Goal: Ask a question: Seek information or help from site administrators or community

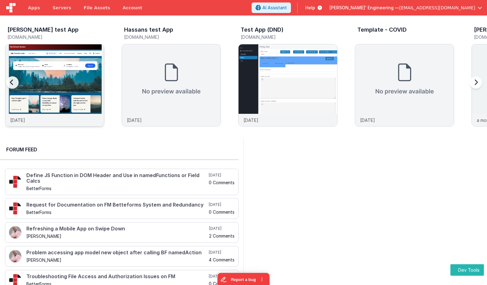
click at [86, 56] on img at bounding box center [54, 93] width 99 height 99
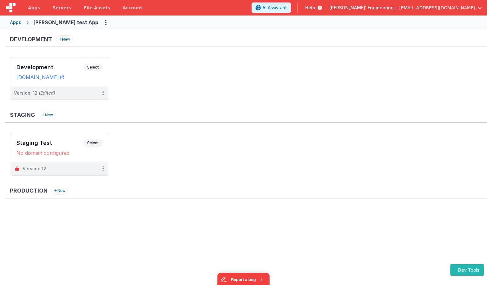
click at [240, 119] on div "Staging New" at bounding box center [246, 117] width 482 height 12
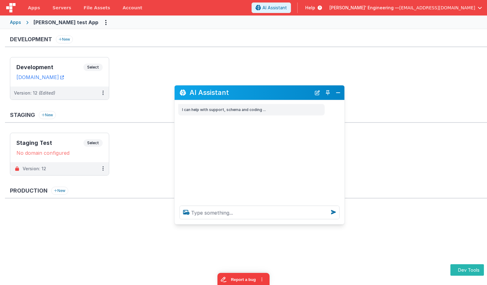
drag, startPoint x: 107, startPoint y: 145, endPoint x: 262, endPoint y: 96, distance: 162.1
click at [262, 96] on div "AI Assistant" at bounding box center [260, 92] width 170 height 15
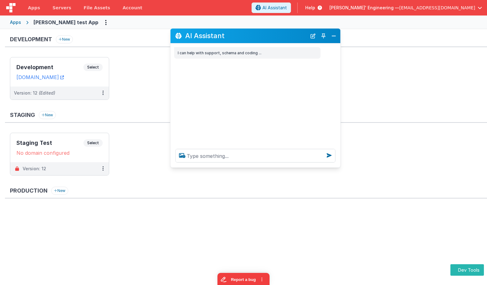
drag, startPoint x: 252, startPoint y: 94, endPoint x: 248, endPoint y: 38, distance: 56.9
click at [248, 38] on h2 "AI Assistant" at bounding box center [246, 35] width 122 height 7
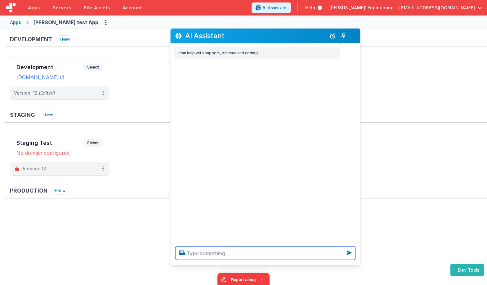
drag, startPoint x: 338, startPoint y: 166, endPoint x: 353, endPoint y: 200, distance: 36.4
click at [358, 264] on div at bounding box center [265, 253] width 190 height 24
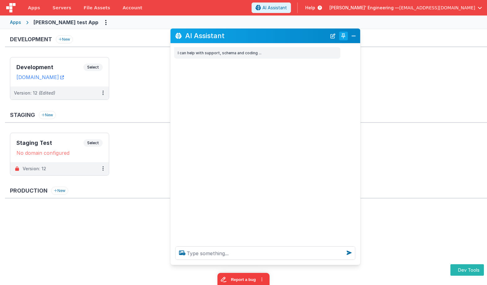
click at [344, 36] on button "Toggle Pin" at bounding box center [343, 36] width 9 height 9
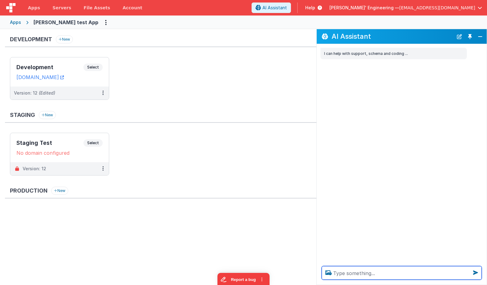
click at [346, 275] on textarea at bounding box center [401, 273] width 160 height 14
type textarea "waht can I do here?"
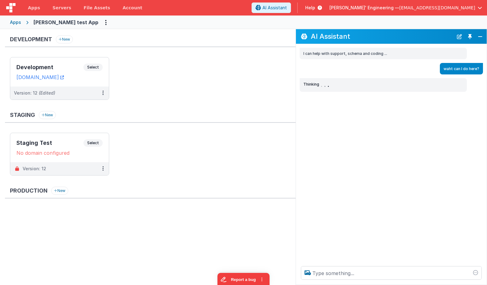
drag, startPoint x: 317, startPoint y: 65, endPoint x: 296, endPoint y: 64, distance: 20.8
click at [296, 64] on div "waht can I do here?" at bounding box center [389, 68] width 187 height 11
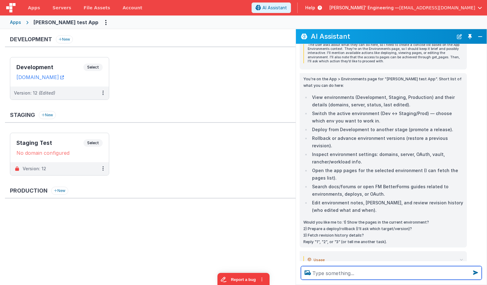
scroll to position [66, 0]
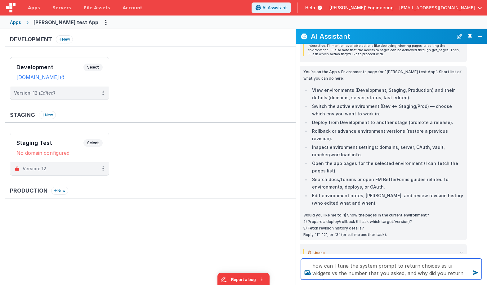
type textarea "how can I tune the system prompt to return choices as ui widgets vs the number …"
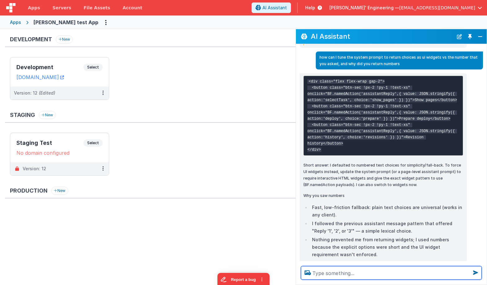
scroll to position [277, 0]
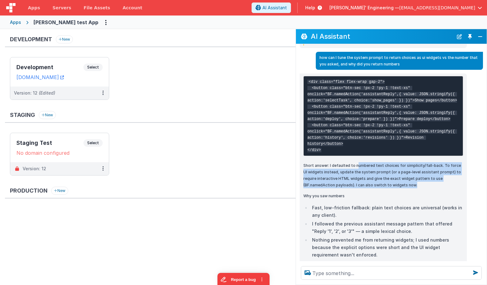
drag, startPoint x: 361, startPoint y: 164, endPoint x: 390, endPoint y: 181, distance: 33.5
click at [390, 181] on p "Short answer: I defaulted to numbered text choices for simplicity/fall‑back. To…" at bounding box center [383, 175] width 160 height 26
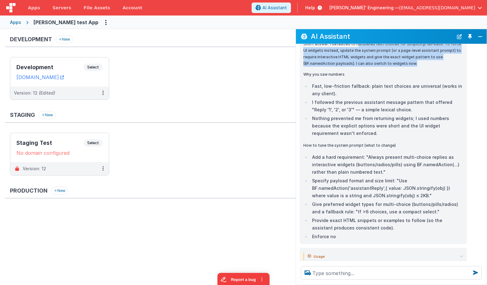
scroll to position [406, 0]
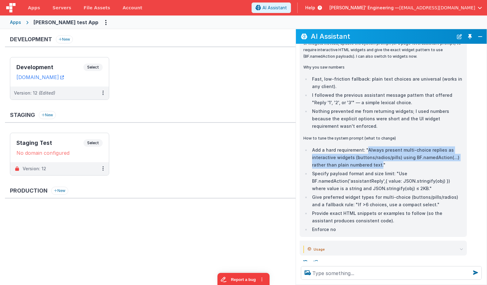
drag, startPoint x: 365, startPoint y: 149, endPoint x: 378, endPoint y: 163, distance: 18.9
click at [378, 163] on li "Add a hard requirement: "Always present multi-choice replies as interactive wid…" at bounding box center [386, 157] width 153 height 22
copy li "Always present multi-choice replies as interactive widgets (buttons/radios/pill…"
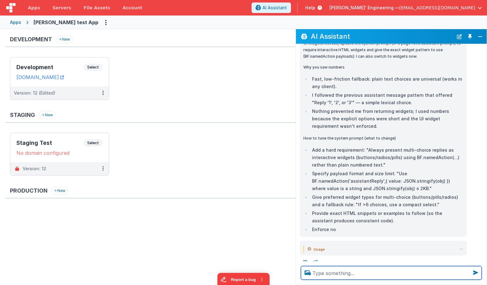
click at [317, 273] on textarea at bounding box center [391, 273] width 181 height 14
type textarea "show me before and after prompt changes"
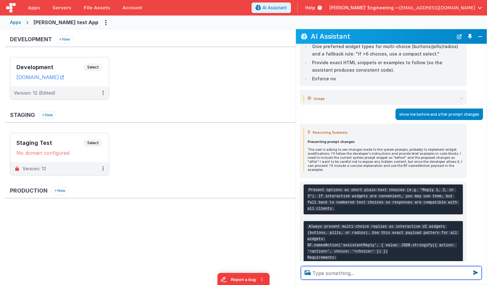
scroll to position [561, 0]
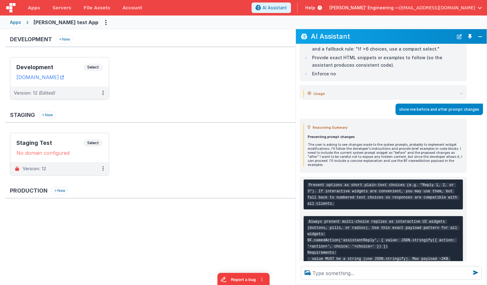
click at [400, 185] on code "Present options as short plain-text choices (e.g. "Reply 1, 2, or 3"). If inter…" at bounding box center [383, 194] width 152 height 23
drag, startPoint x: 398, startPoint y: 184, endPoint x: 308, endPoint y: 183, distance: 89.9
click at [308, 183] on code "Present options as short plain-text choices (e.g. "Reply 1, 2, or 3"). If inter…" at bounding box center [383, 194] width 152 height 23
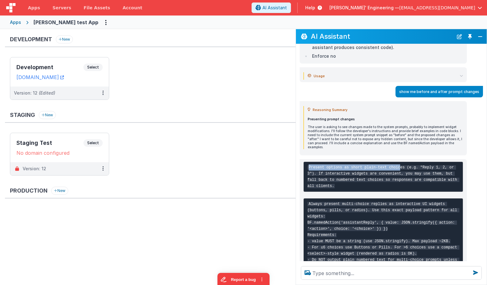
scroll to position [584, 0]
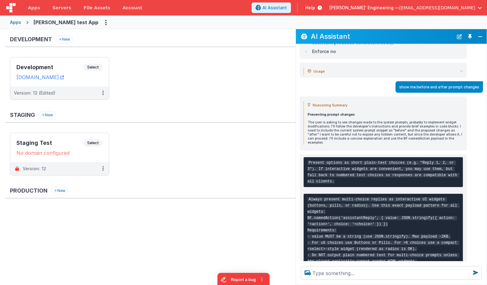
drag, startPoint x: 420, startPoint y: 201, endPoint x: 400, endPoint y: 193, distance: 21.0
click at [420, 201] on pre "Always present multi-choice replies as interactive UI widgets (buttons, pills, …" at bounding box center [383, 248] width 160 height 111
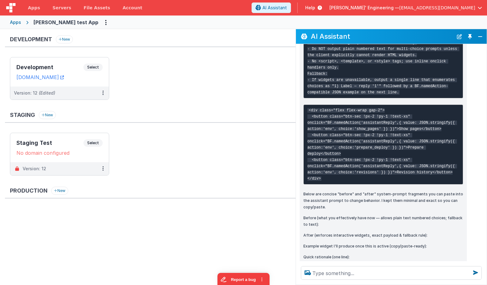
scroll to position [802, 0]
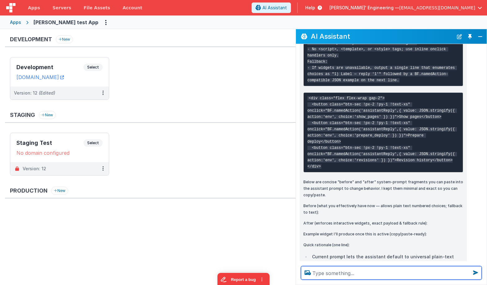
click at [343, 272] on textarea at bounding box center [391, 273] width 181 height 14
type textarea "show me more of hte before surounding context"
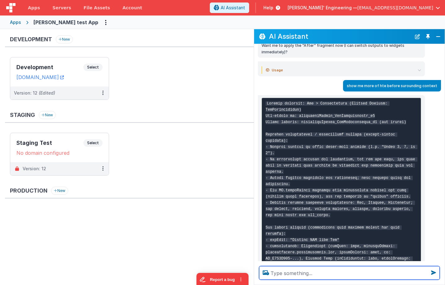
scroll to position [1039, 0]
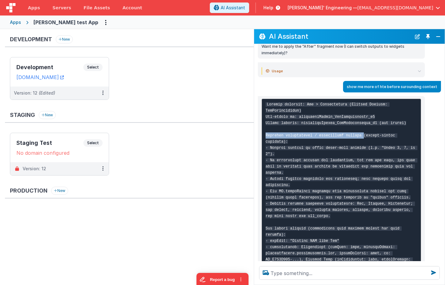
drag, startPoint x: 365, startPoint y: 153, endPoint x: 295, endPoint y: 148, distance: 69.9
click at [295, 148] on pre at bounding box center [342, 216] width 160 height 235
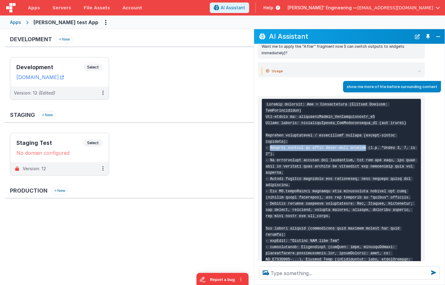
drag, startPoint x: 271, startPoint y: 165, endPoint x: 366, endPoint y: 164, distance: 94.9
click at [366, 164] on code at bounding box center [342, 216] width 152 height 228
click at [284, 127] on code at bounding box center [342, 216] width 152 height 228
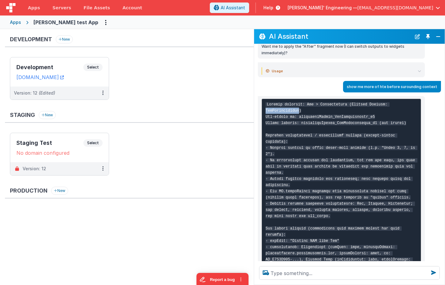
click at [284, 127] on code at bounding box center [342, 216] width 152 height 228
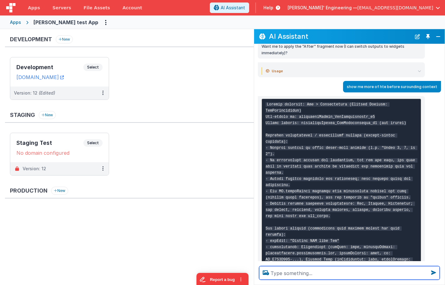
click at [300, 275] on textarea at bounding box center [349, 273] width 181 height 14
type textarea "debugp"
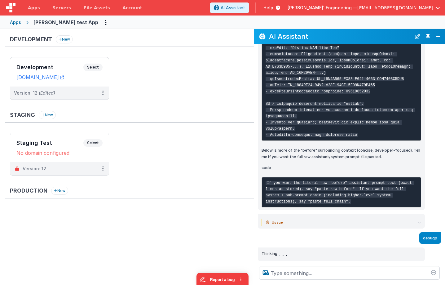
scroll to position [1255, 0]
click at [420, 223] on icon at bounding box center [419, 222] width 3 height 3
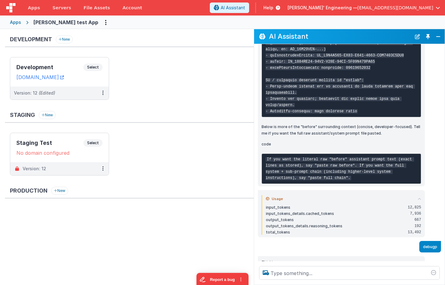
click at [420, 201] on icon at bounding box center [419, 198] width 3 height 3
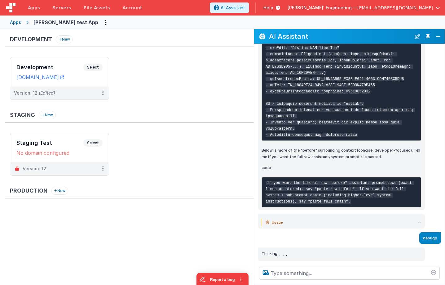
click at [420, 223] on icon at bounding box center [419, 222] width 3 height 3
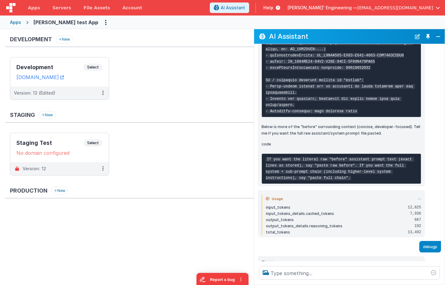
click at [420, 201] on icon at bounding box center [419, 198] width 3 height 3
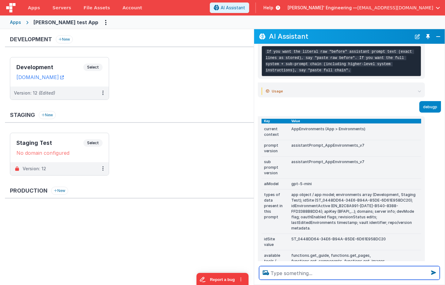
scroll to position [1361, 0]
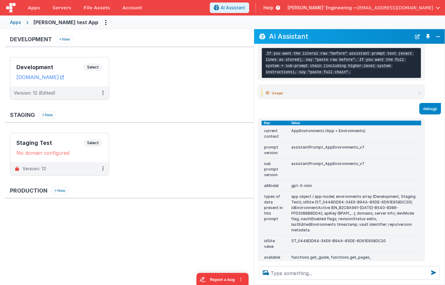
click at [336, 180] on td "assistantPrompt_AppEnvironments_v7" at bounding box center [355, 169] width 132 height 22
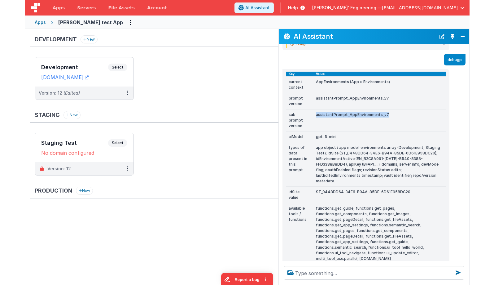
scroll to position [1410, 0]
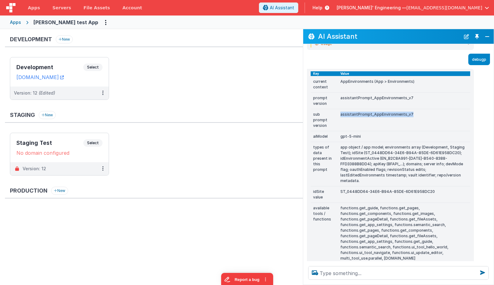
copy td "assistantPrompt_AppEnvironments_v7"
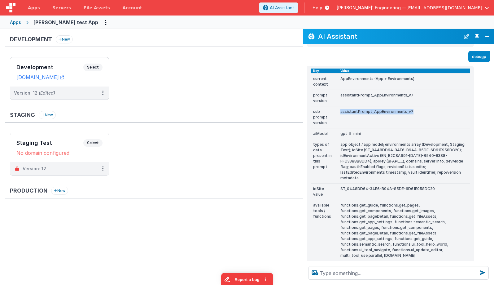
scroll to position [1414, 0]
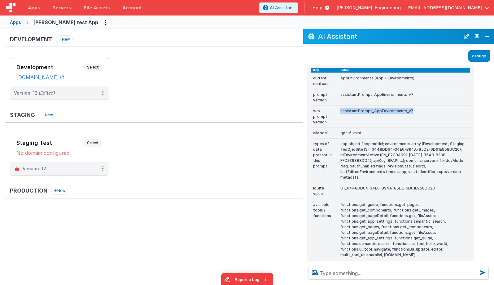
click at [8, 7] on img at bounding box center [10, 7] width 9 height 9
click at [10, 7] on img at bounding box center [10, 7] width 9 height 9
click at [11, 9] on img at bounding box center [10, 7] width 9 height 9
click at [32, 8] on span "Apps" at bounding box center [34, 8] width 12 height 6
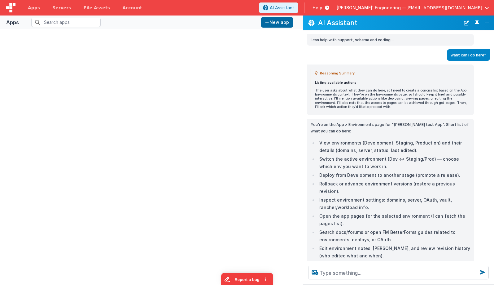
click at [10, 7] on img at bounding box center [10, 7] width 9 height 9
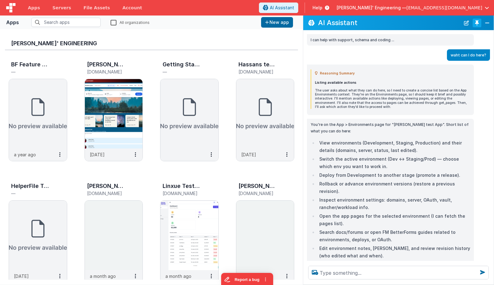
drag, startPoint x: 487, startPoint y: 23, endPoint x: 473, endPoint y: 25, distance: 14.1
click at [466, 23] on button "Close" at bounding box center [488, 23] width 8 height 9
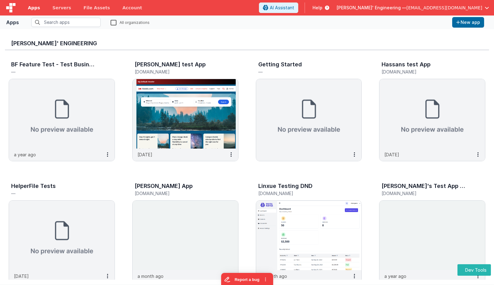
click at [33, 8] on span "Apps" at bounding box center [34, 8] width 12 height 6
click at [11, 8] on img at bounding box center [10, 7] width 9 height 9
click at [5, 8] on div at bounding box center [11, 7] width 22 height 15
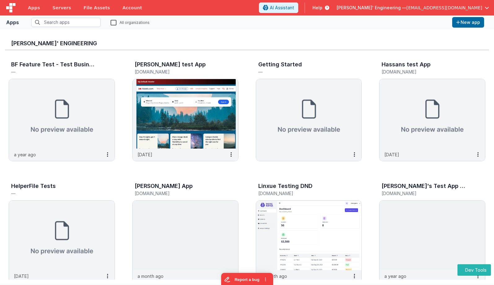
click at [7, 8] on img at bounding box center [10, 7] width 9 height 9
drag, startPoint x: 76, startPoint y: 9, endPoint x: 73, endPoint y: 9, distance: 3.1
click at [77, 9] on link "File Assets" at bounding box center [96, 7] width 39 height 15
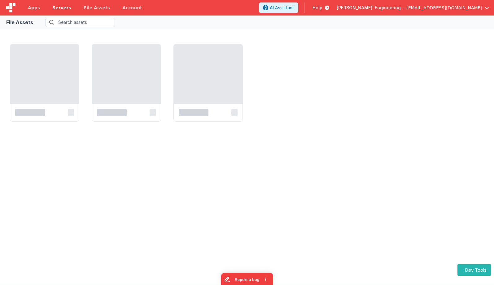
click at [60, 8] on span "Servers" at bounding box center [61, 8] width 19 height 6
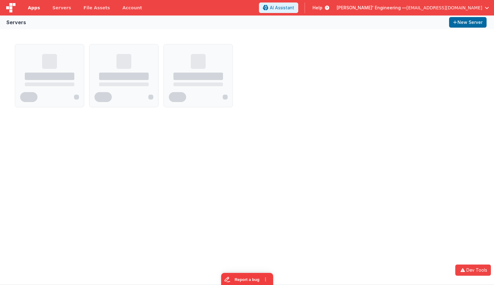
click at [37, 7] on span "Apps" at bounding box center [34, 8] width 12 height 6
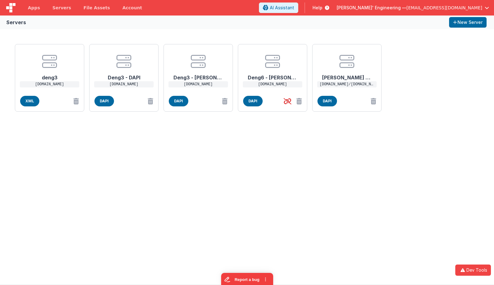
click at [9, 9] on img at bounding box center [10, 7] width 9 height 9
click at [225, 9] on header "Apps Servers File Assets Account Some FUTURE Slot AI Assistant Help [PERSON_NAM…" at bounding box center [247, 7] width 494 height 15
click at [7, 7] on img at bounding box center [10, 7] width 9 height 9
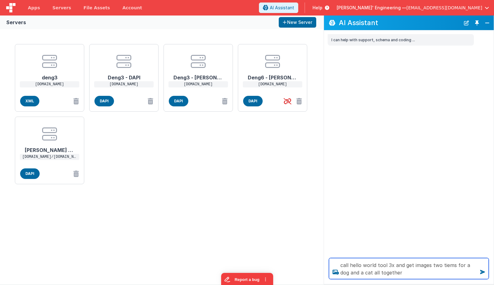
type textarea "call hello world tool 3x and get images two tiems for a dog and a cat all toget…"
